Goal: Information Seeking & Learning: Learn about a topic

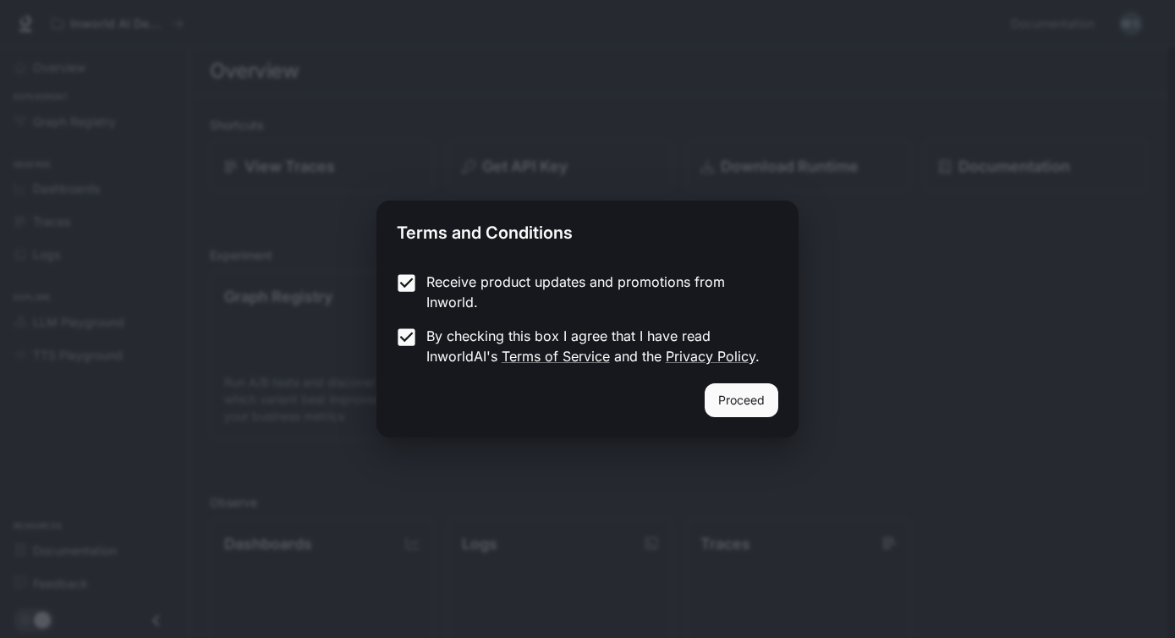
click at [756, 393] on button "Proceed" at bounding box center [741, 400] width 74 height 34
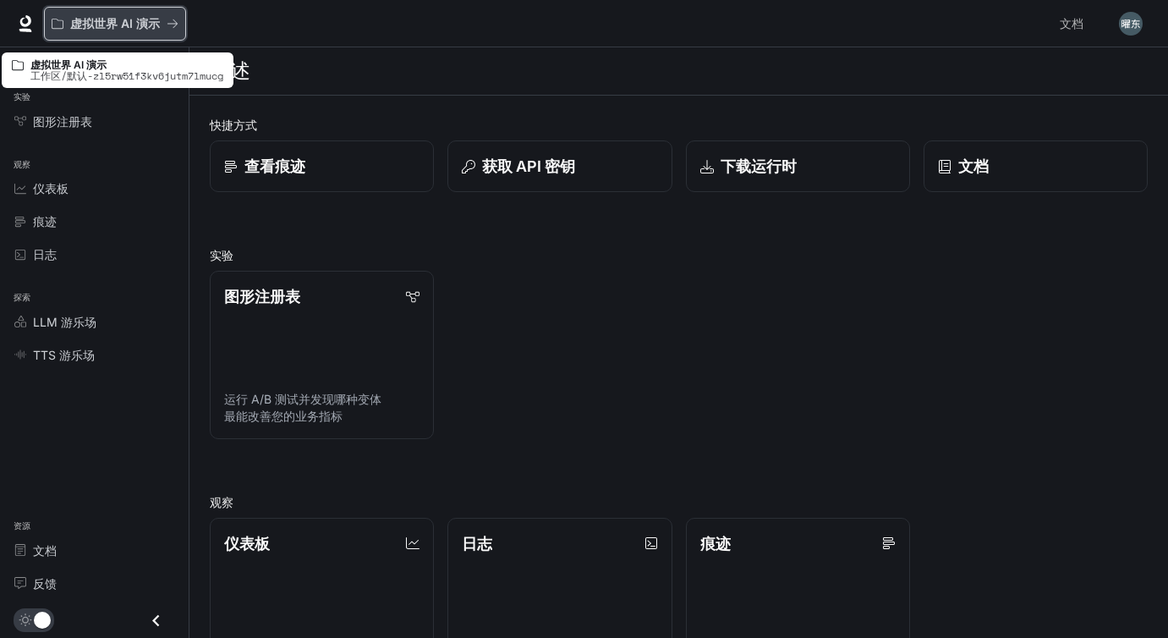
click at [123, 22] on font "虚拟世界 AI 演示" at bounding box center [115, 23] width 90 height 14
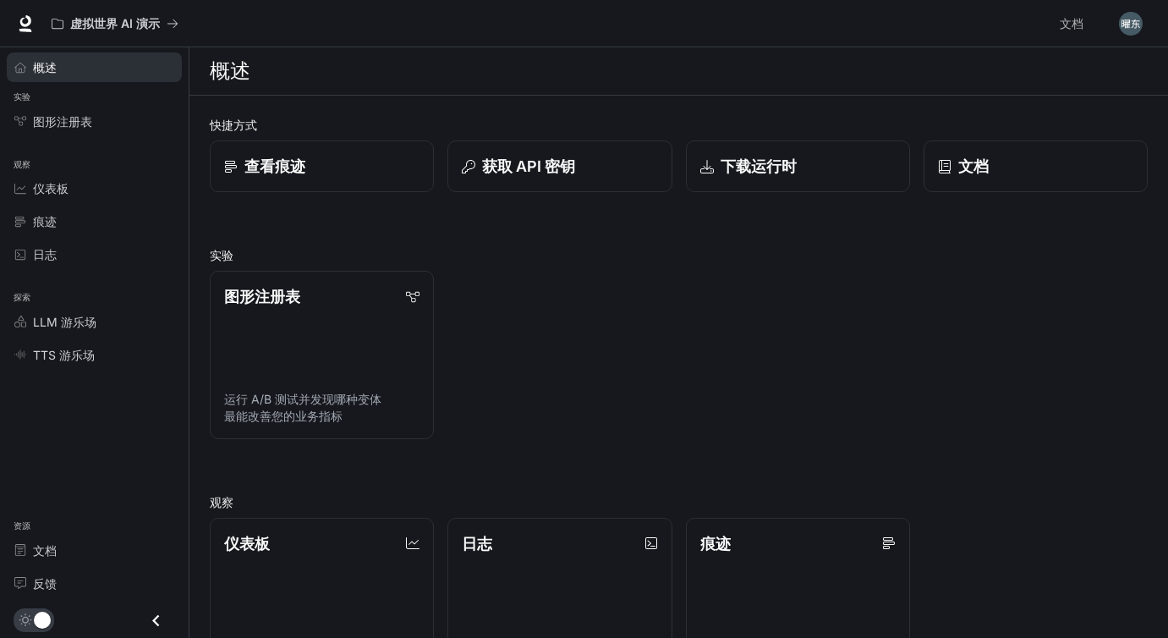
click at [86, 66] on div "概述" at bounding box center [103, 67] width 141 height 18
click at [32, 26] on icon at bounding box center [25, 23] width 17 height 17
click at [1080, 23] on font "文档" at bounding box center [1072, 23] width 24 height 14
